Goal: Information Seeking & Learning: Learn about a topic

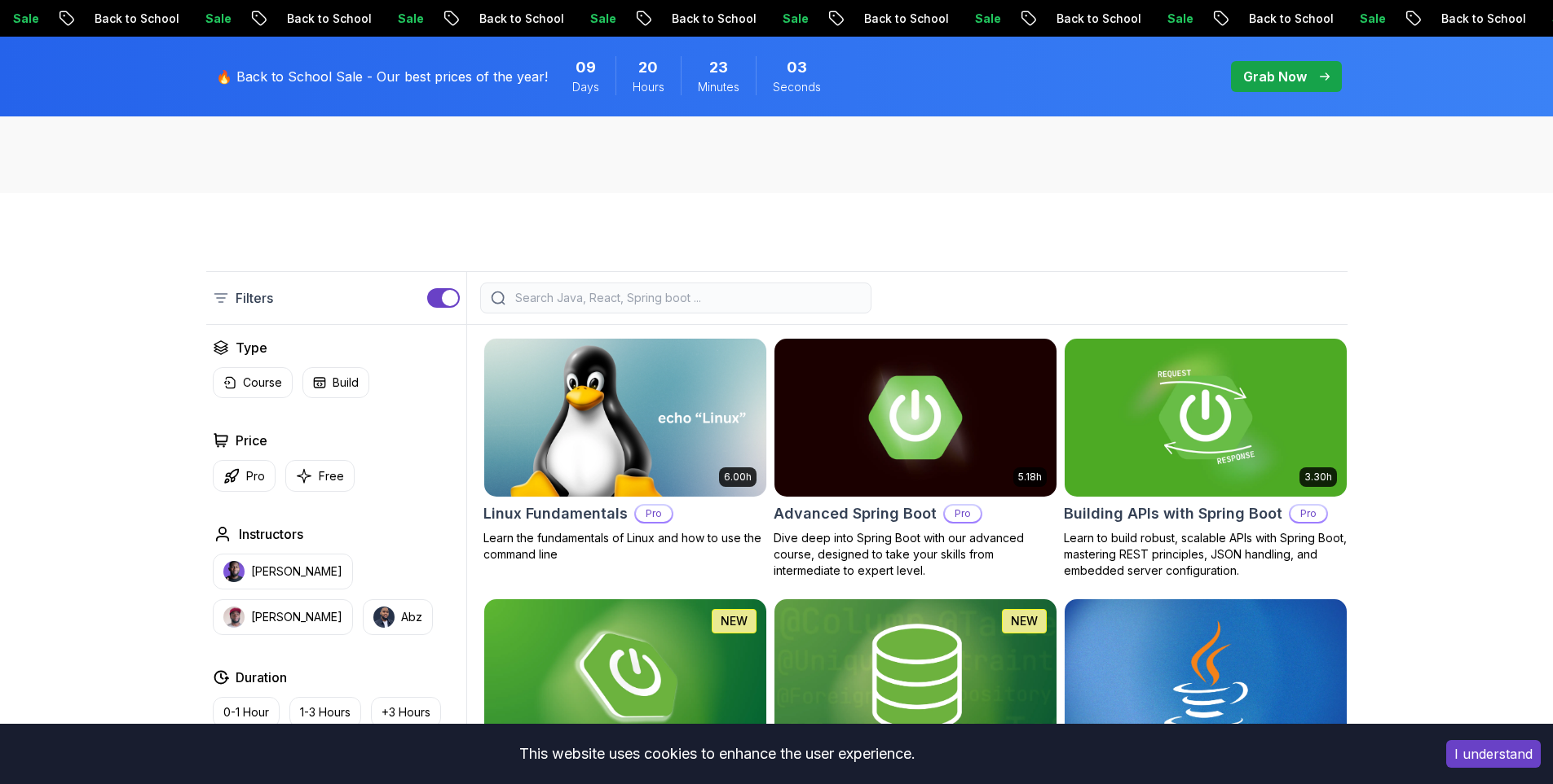
scroll to position [326, 0]
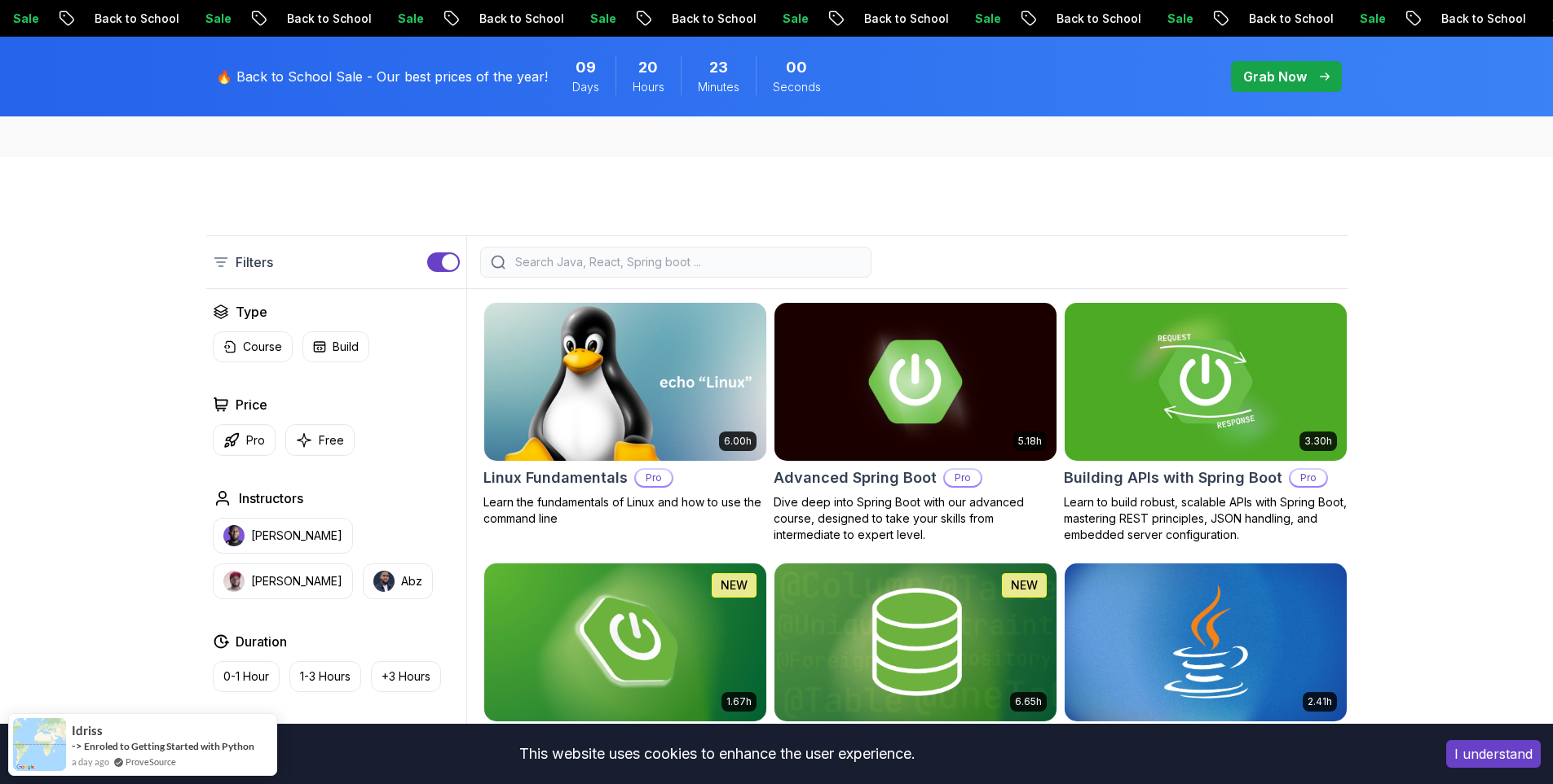
click at [659, 352] on img at bounding box center [625, 382] width 296 height 166
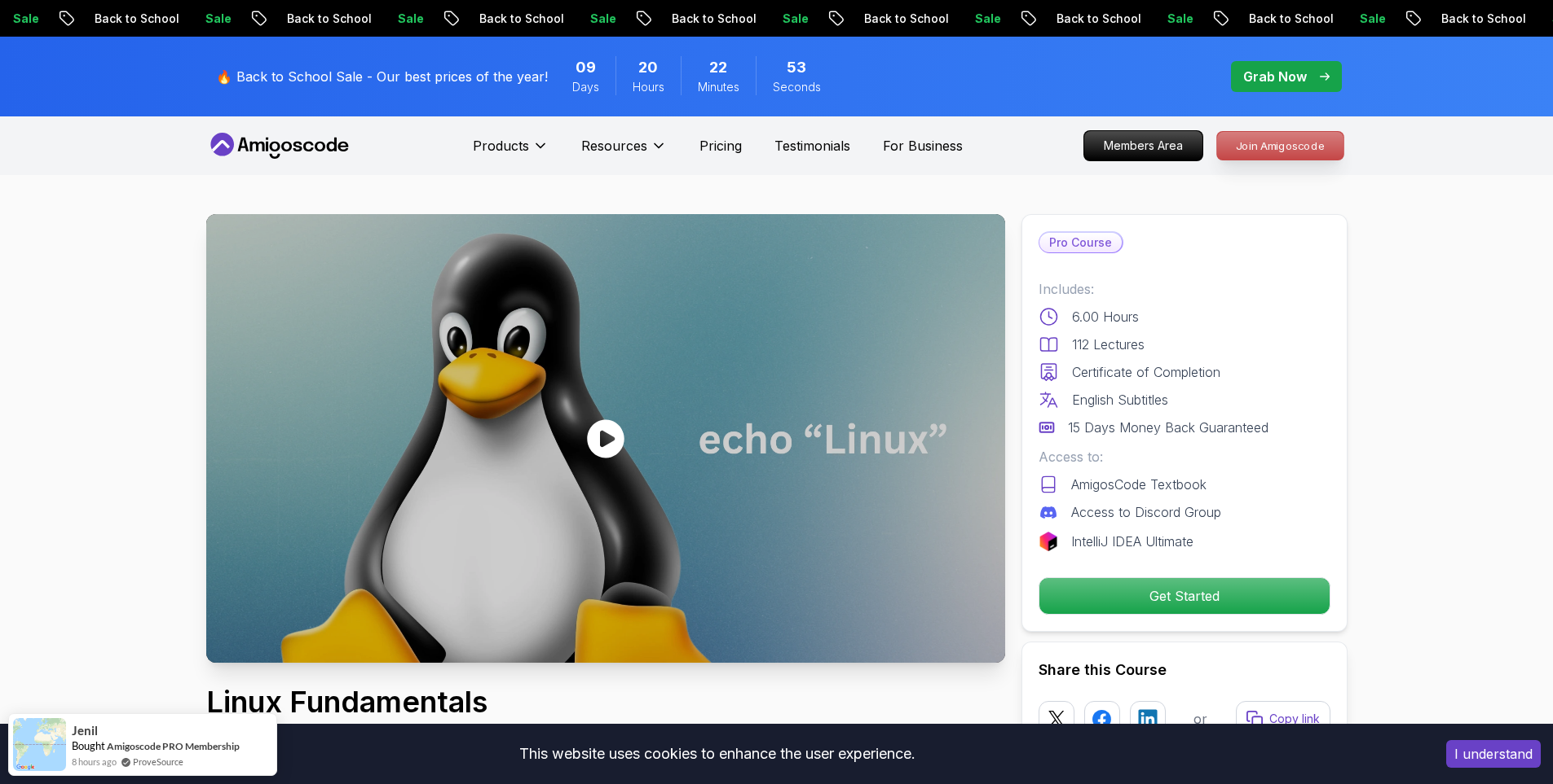
click at [1266, 147] on p "Join Amigoscode" at bounding box center [1280, 146] width 126 height 28
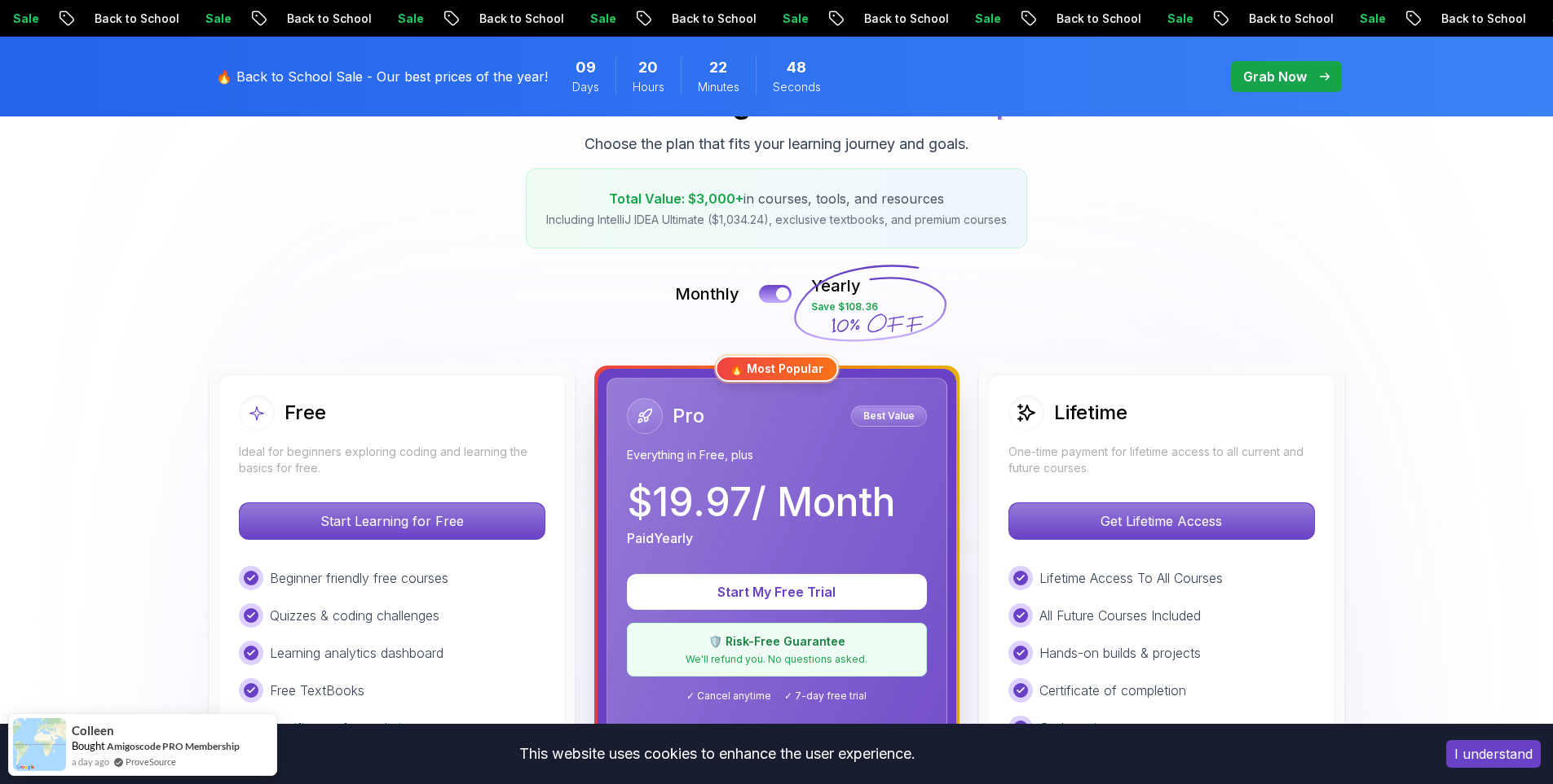
scroll to position [245, 0]
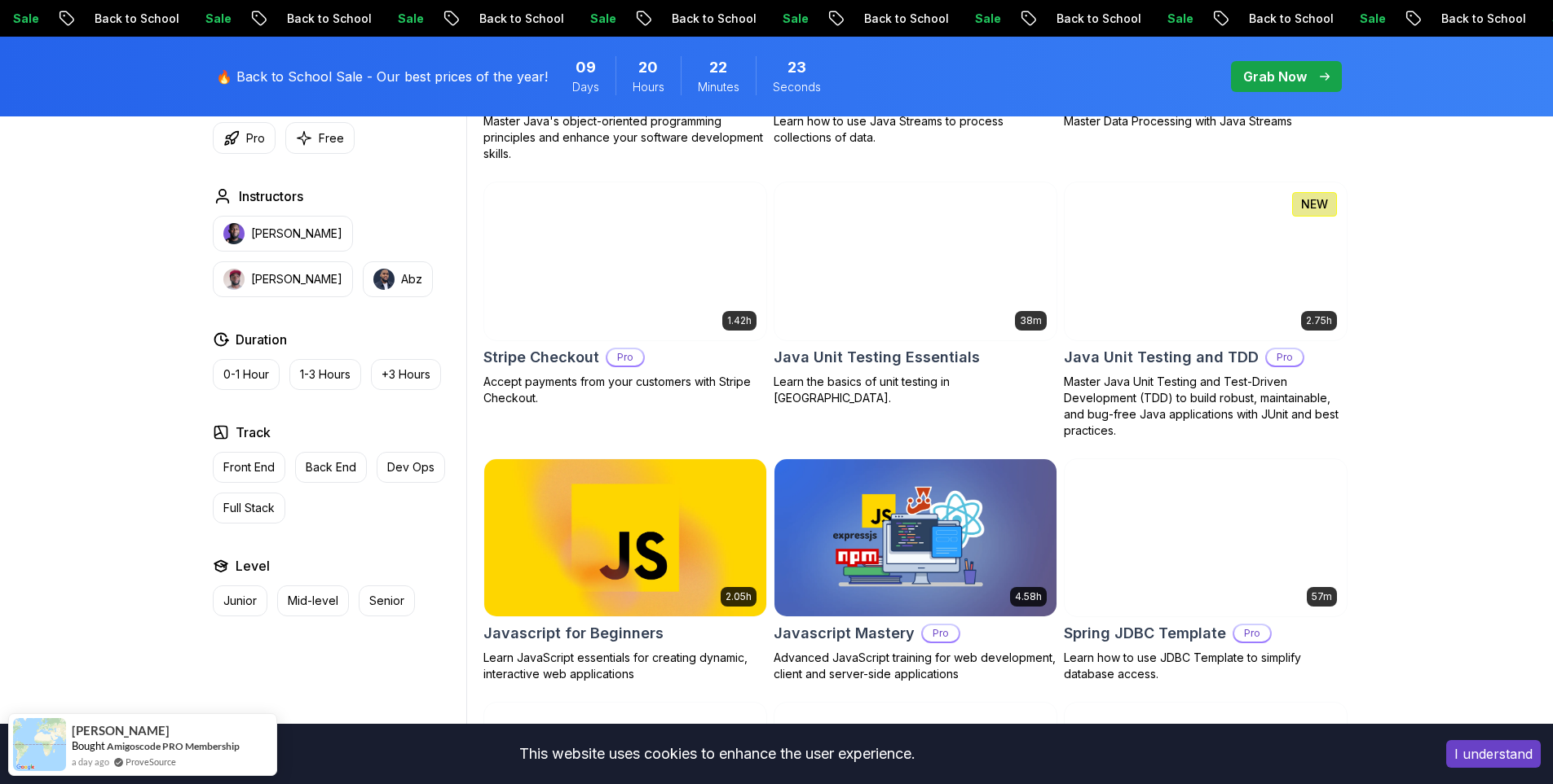
scroll to position [2769, 0]
